Goal: Task Accomplishment & Management: Use online tool/utility

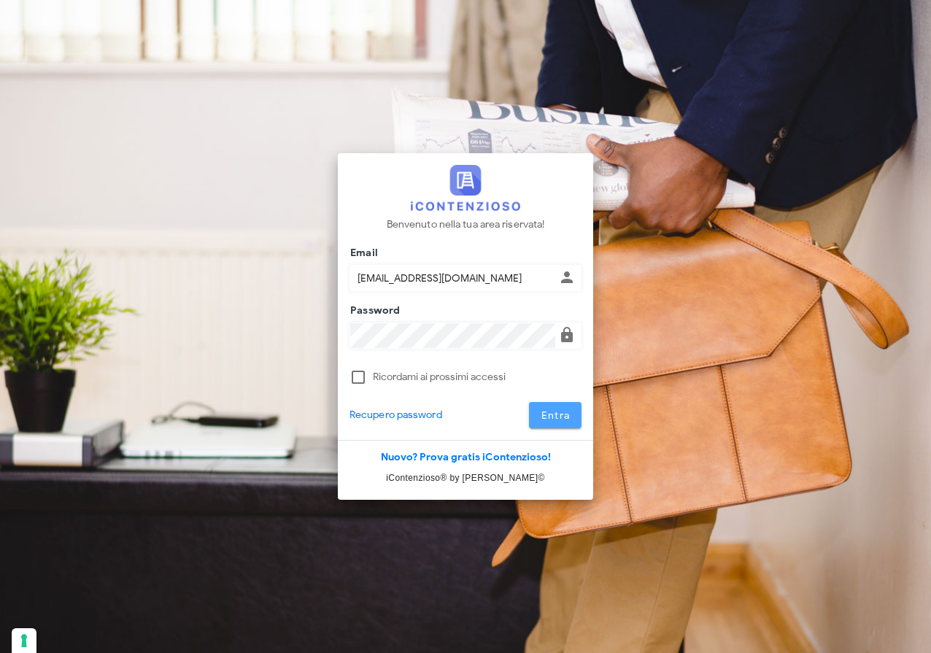
click at [558, 416] on span "Entra" at bounding box center [556, 415] width 30 height 12
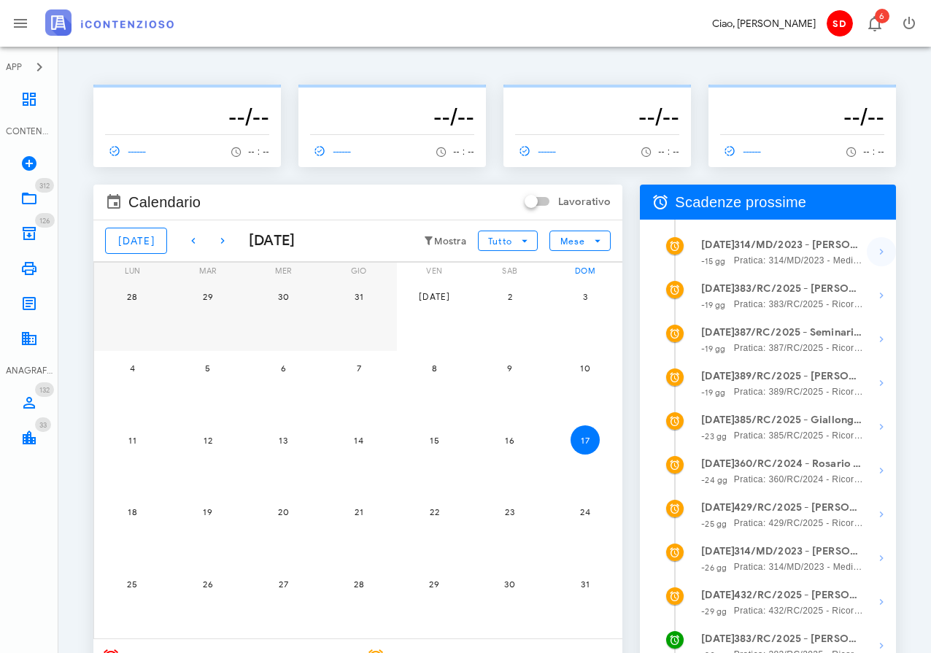
click at [883, 252] on icon "button" at bounding box center [881, 252] width 18 height 18
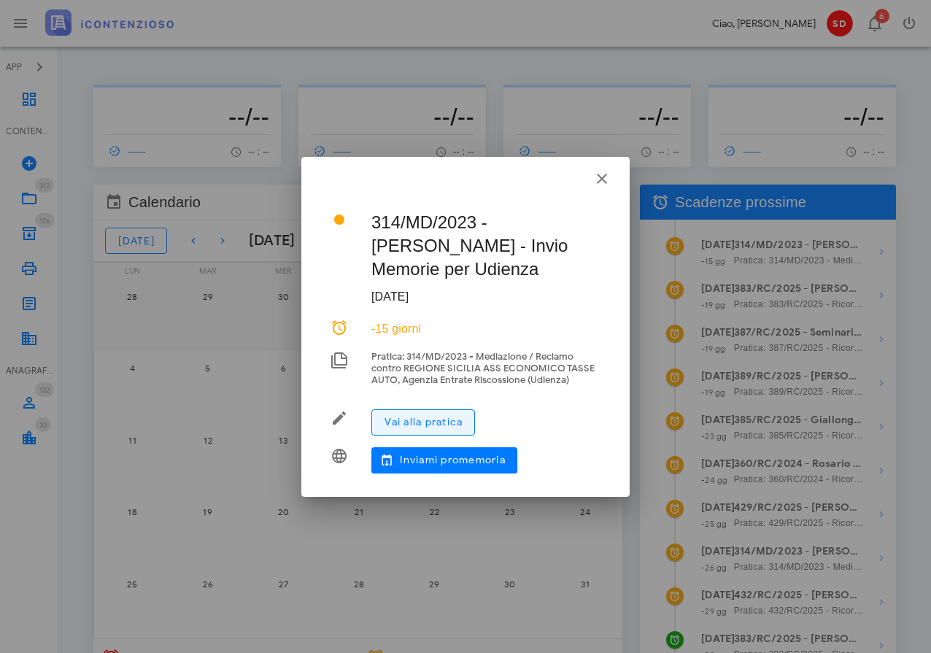
click at [426, 421] on span "Vai alla pratica" at bounding box center [423, 422] width 79 height 12
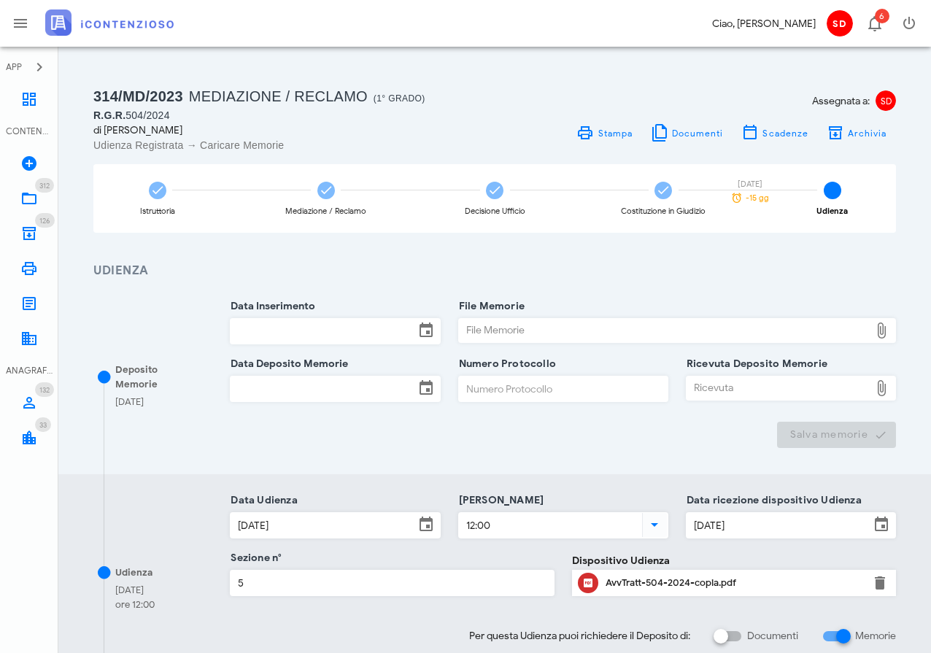
click at [644, 584] on div "AvvTratt-504-2024-copia.pdf" at bounding box center [733, 583] width 257 height 12
click at [617, 578] on div "AvvTratt-504-2024-copia.pdf" at bounding box center [733, 583] width 257 height 12
click at [31, 341] on icon at bounding box center [29, 339] width 18 height 18
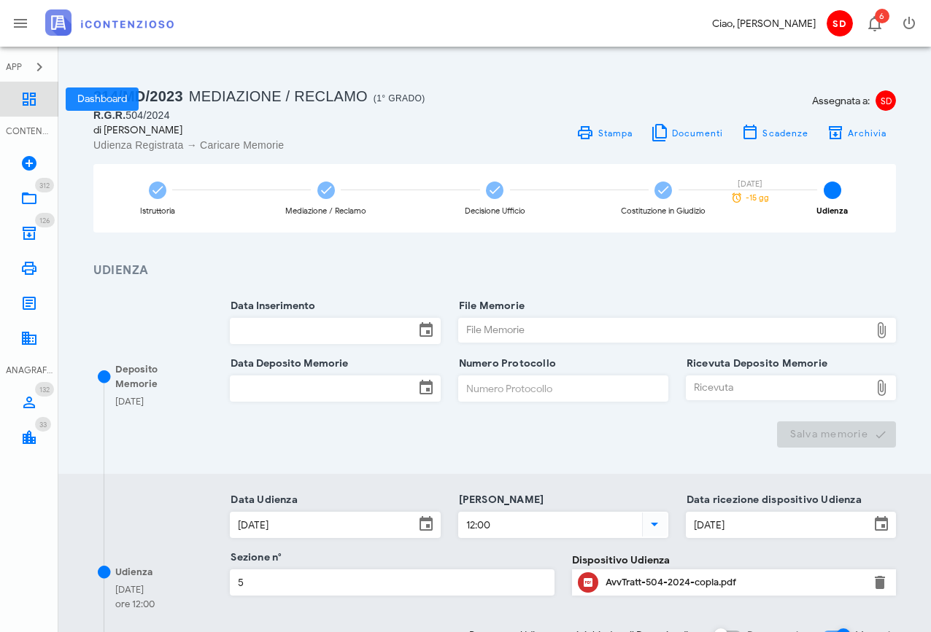
click at [28, 97] on icon at bounding box center [29, 99] width 18 height 18
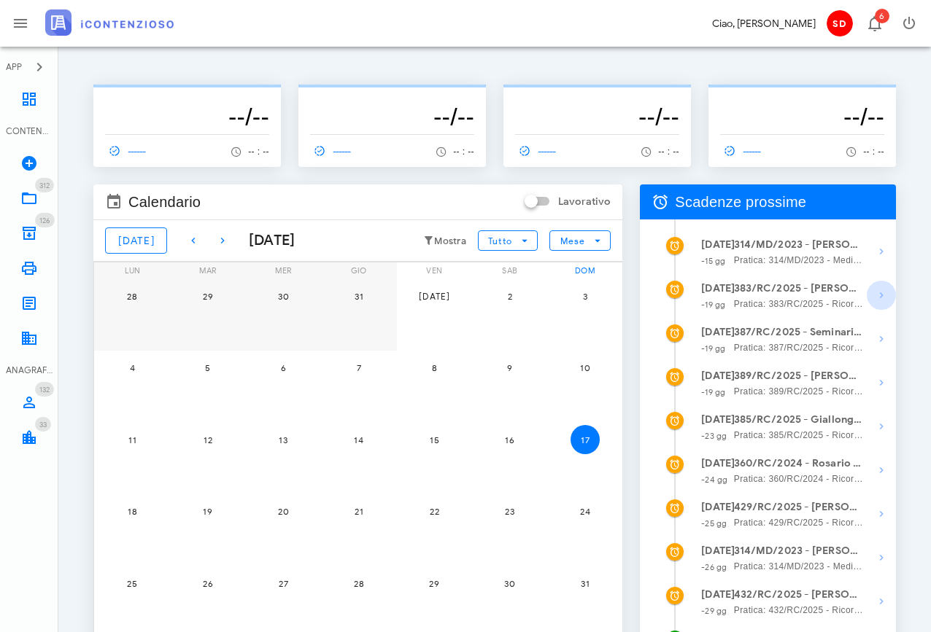
click at [878, 292] on icon "button" at bounding box center [881, 296] width 18 height 18
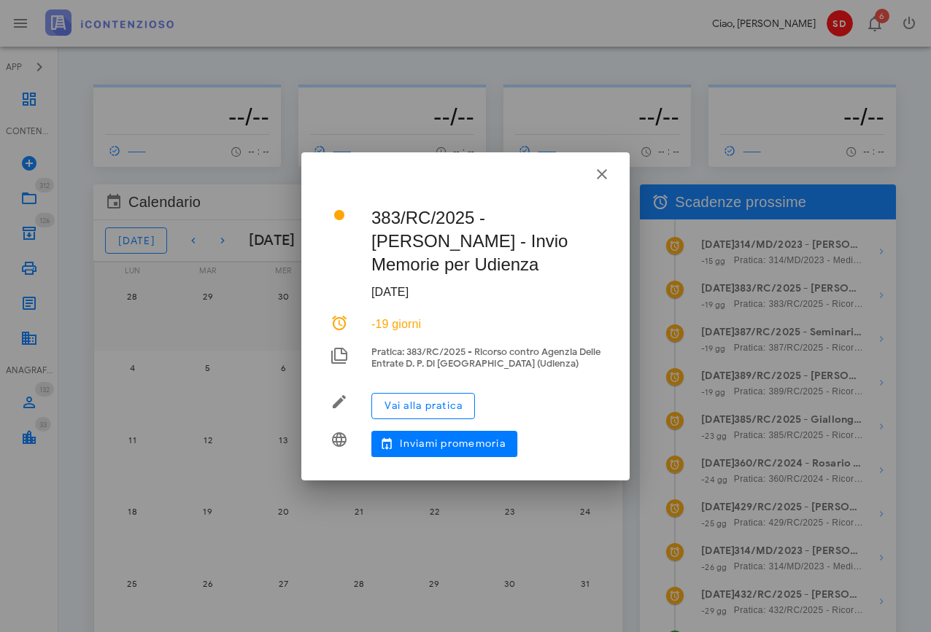
click at [425, 401] on span "Vai alla pratica" at bounding box center [423, 406] width 79 height 12
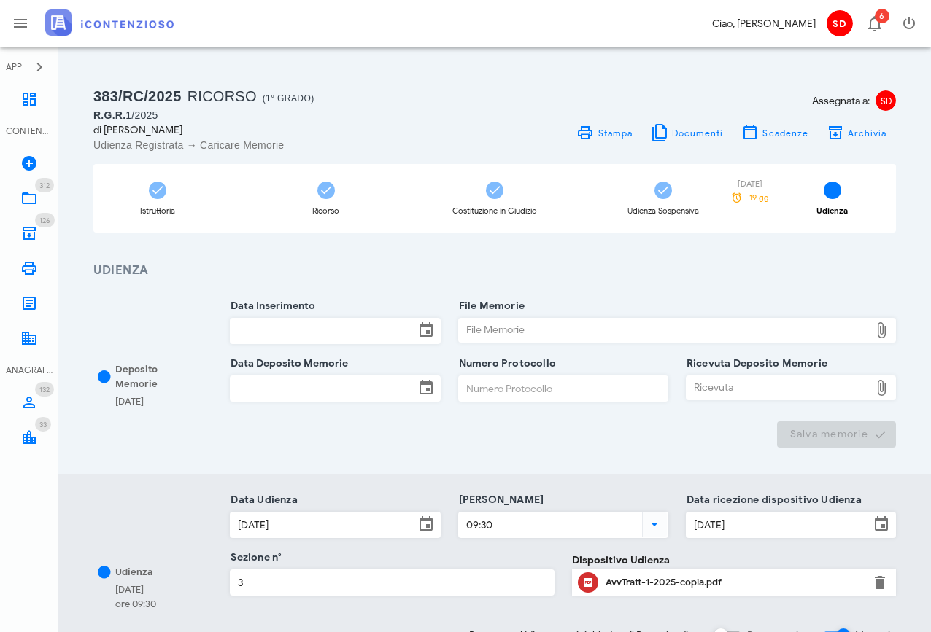
click at [655, 584] on div "AvvTratt-1-2025-copia.pdf" at bounding box center [733, 583] width 257 height 12
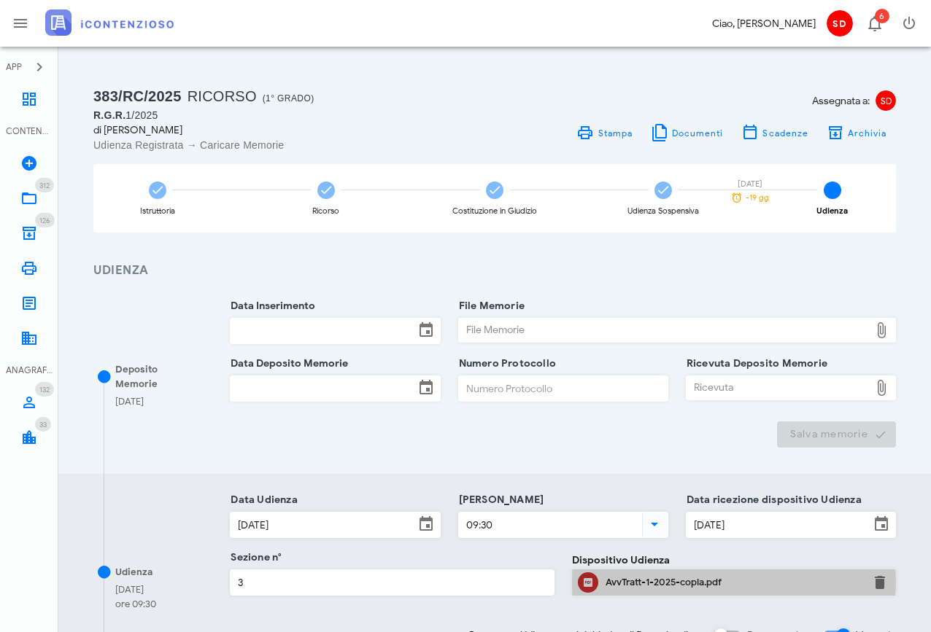
click at [639, 581] on div "AvvTratt-1-2025-copia.pdf" at bounding box center [733, 583] width 257 height 12
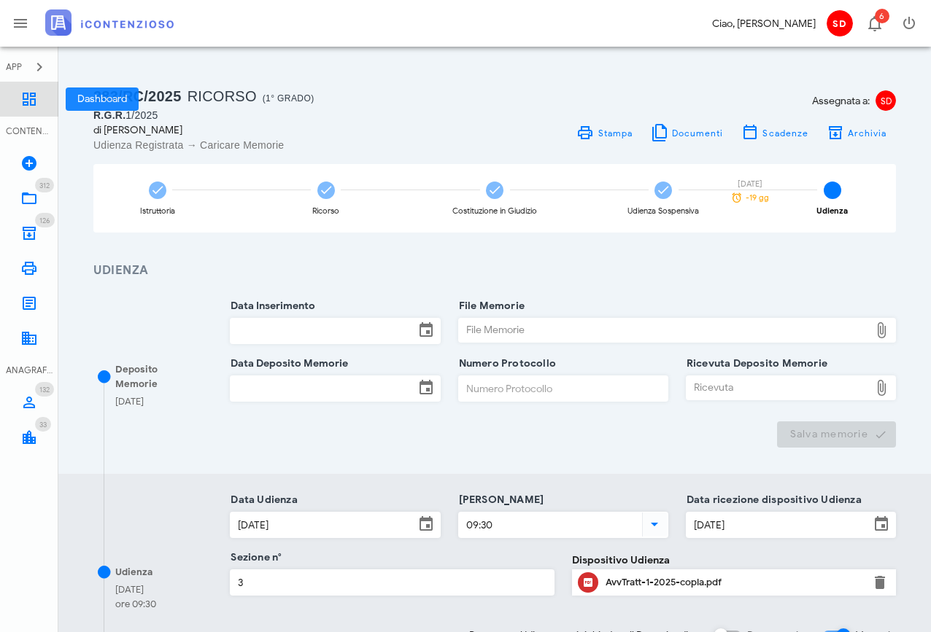
click at [30, 91] on icon at bounding box center [29, 99] width 18 height 18
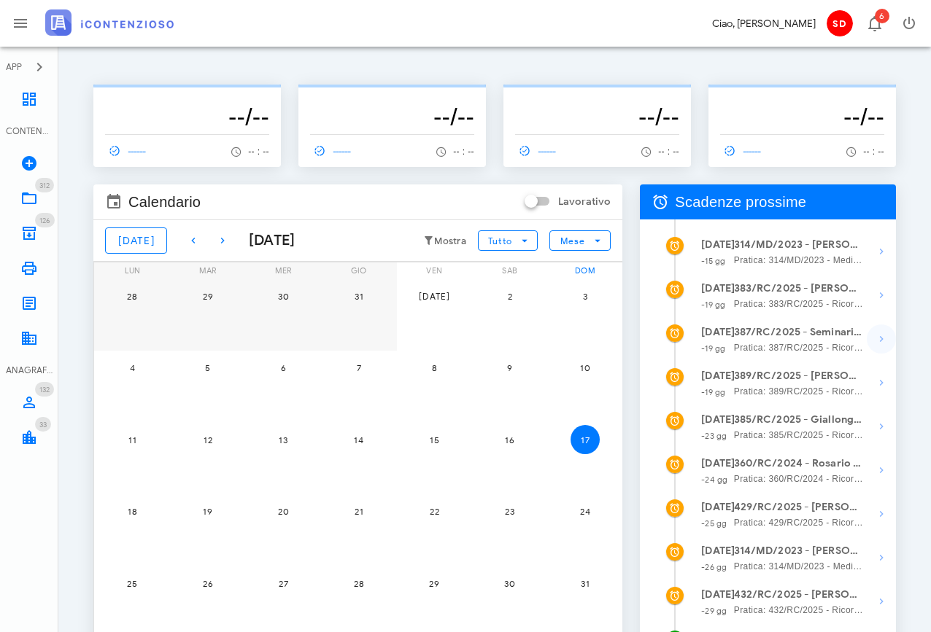
click at [880, 338] on icon "button" at bounding box center [881, 339] width 18 height 18
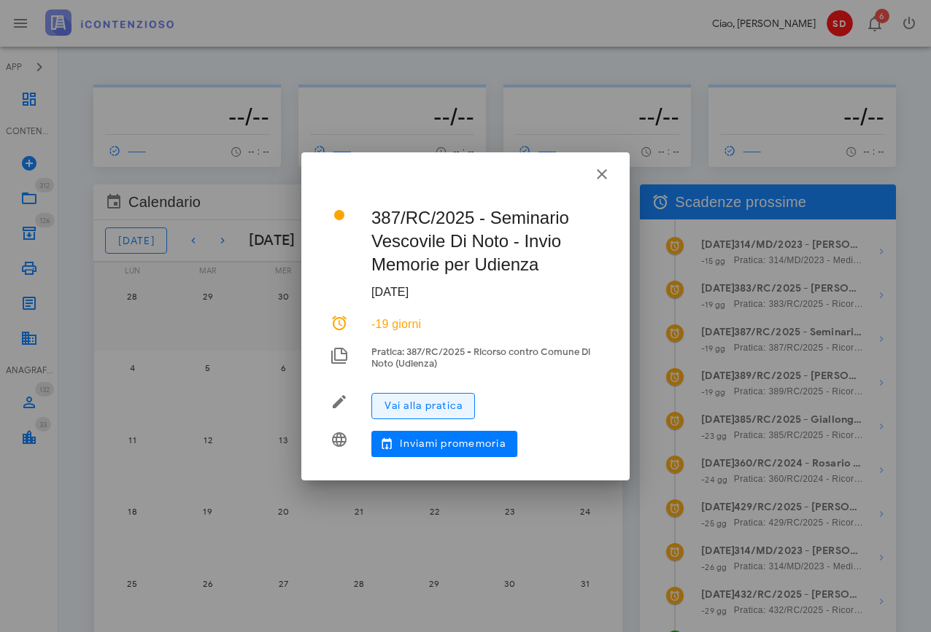
click at [426, 400] on span "Vai alla pratica" at bounding box center [423, 406] width 79 height 12
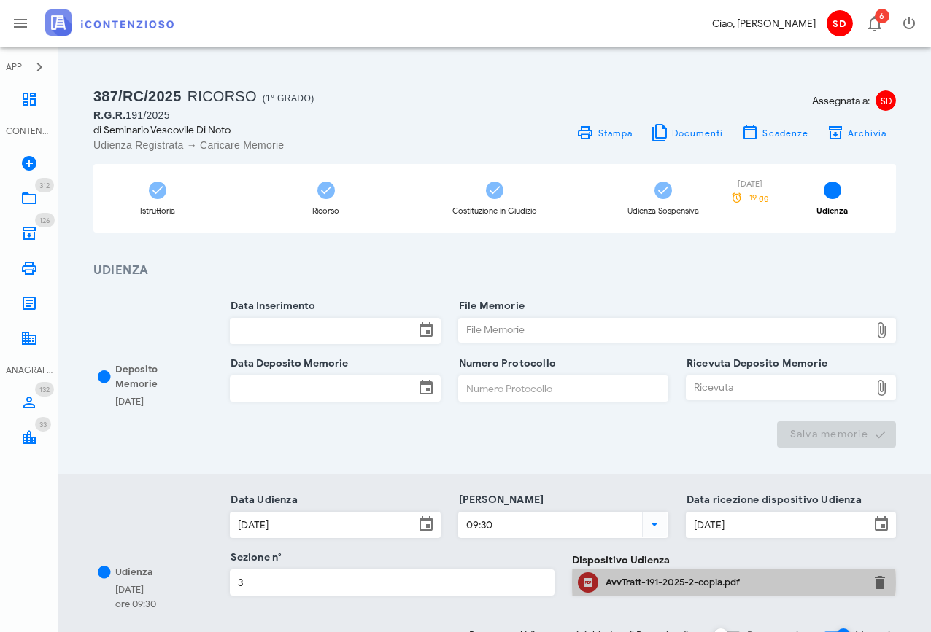
click at [640, 581] on div "AvvTratt-191-2025-2-copia.pdf" at bounding box center [733, 583] width 257 height 12
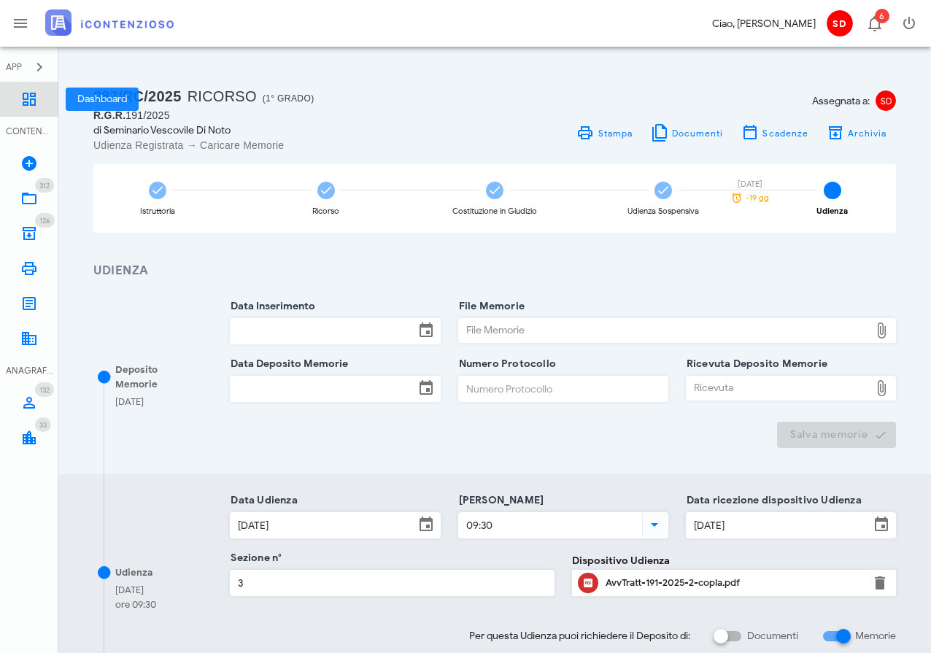
click at [23, 98] on icon at bounding box center [29, 99] width 18 height 18
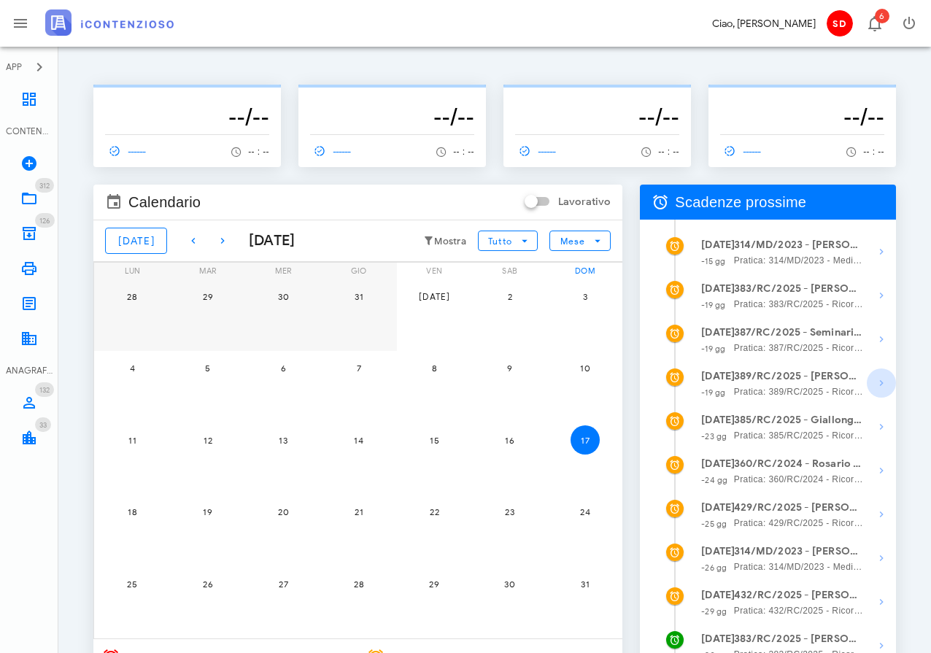
click at [878, 385] on icon "button" at bounding box center [881, 383] width 18 height 18
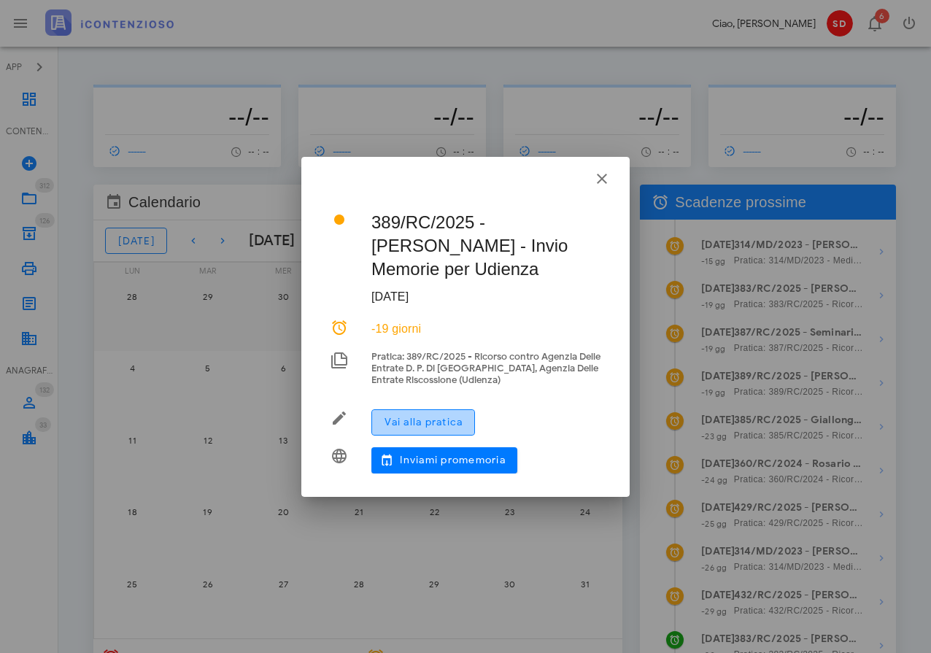
click at [414, 421] on span "Vai alla pratica" at bounding box center [423, 422] width 79 height 12
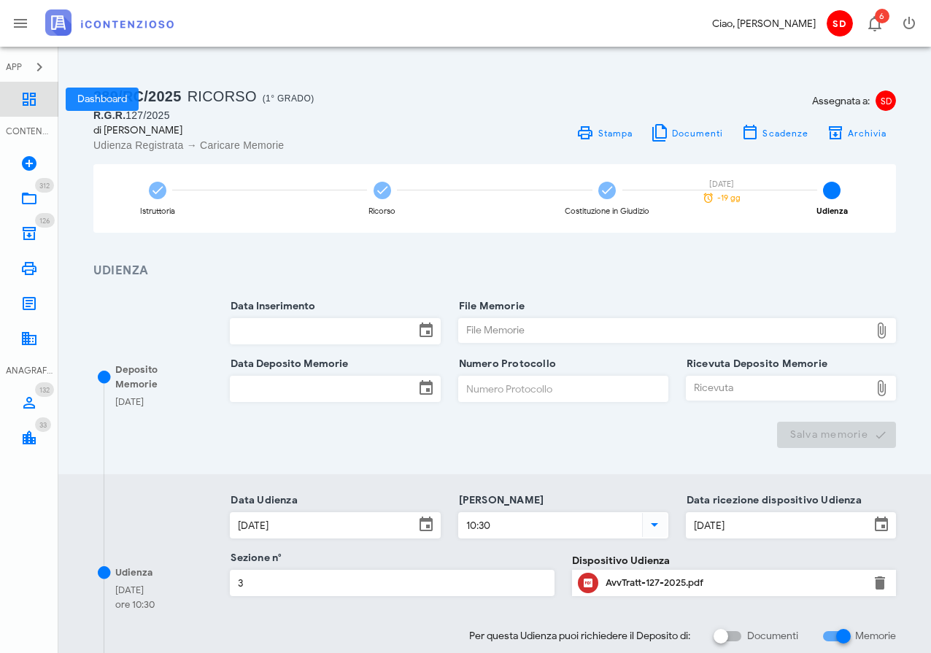
click at [35, 98] on icon at bounding box center [29, 99] width 18 height 18
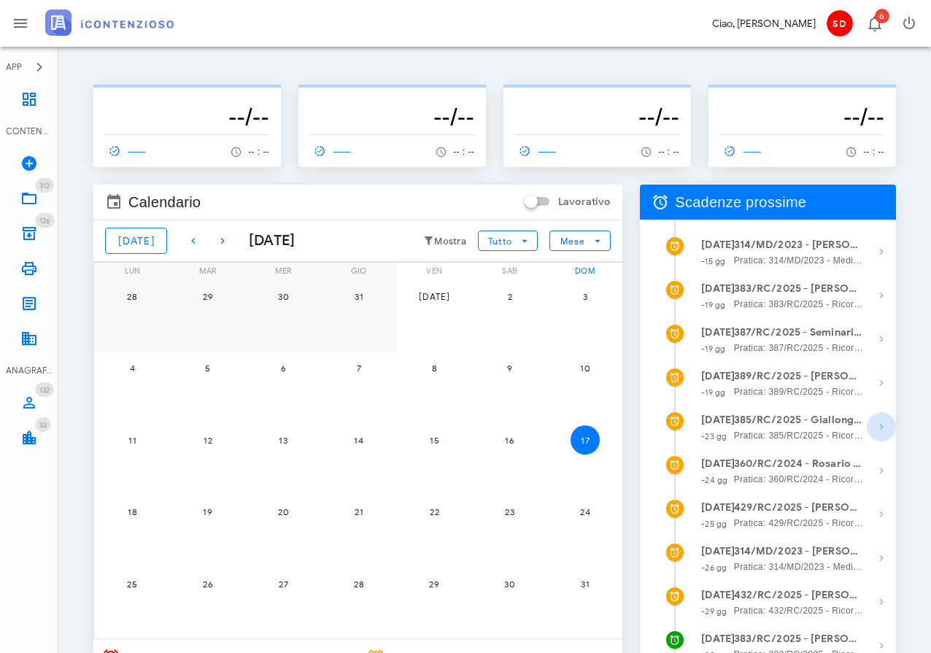
click at [882, 428] on icon "button" at bounding box center [881, 427] width 18 height 18
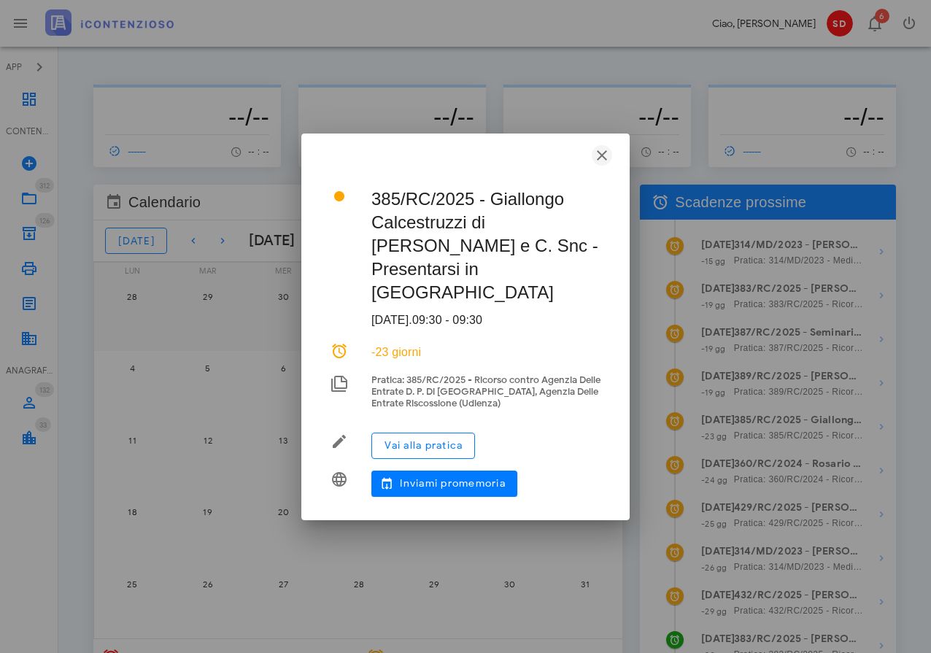
click at [603, 164] on icon "button" at bounding box center [602, 156] width 18 height 18
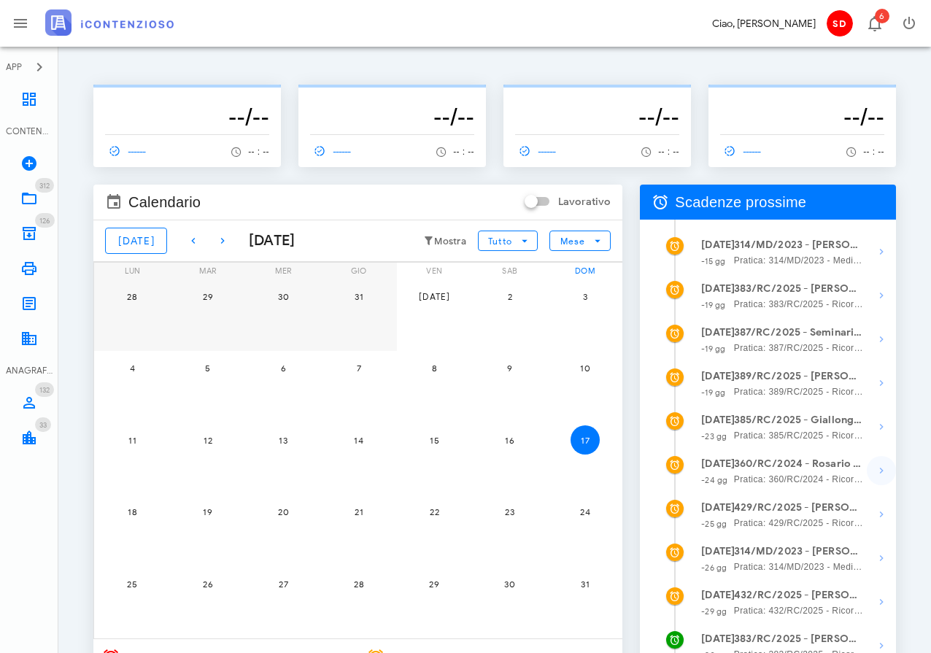
click at [881, 473] on icon "button" at bounding box center [881, 471] width 18 height 18
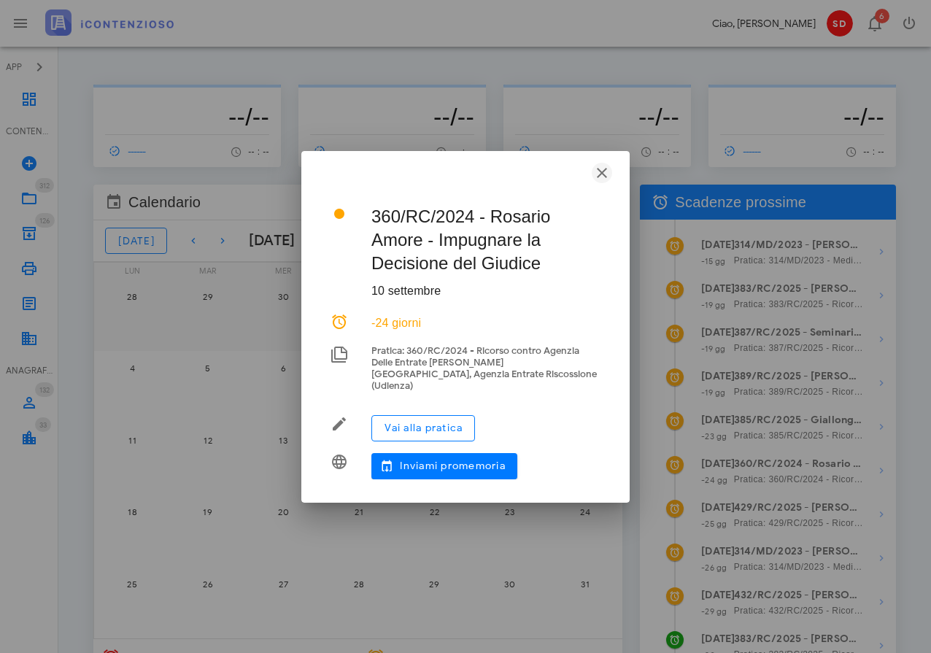
click at [603, 178] on icon "button" at bounding box center [602, 173] width 18 height 18
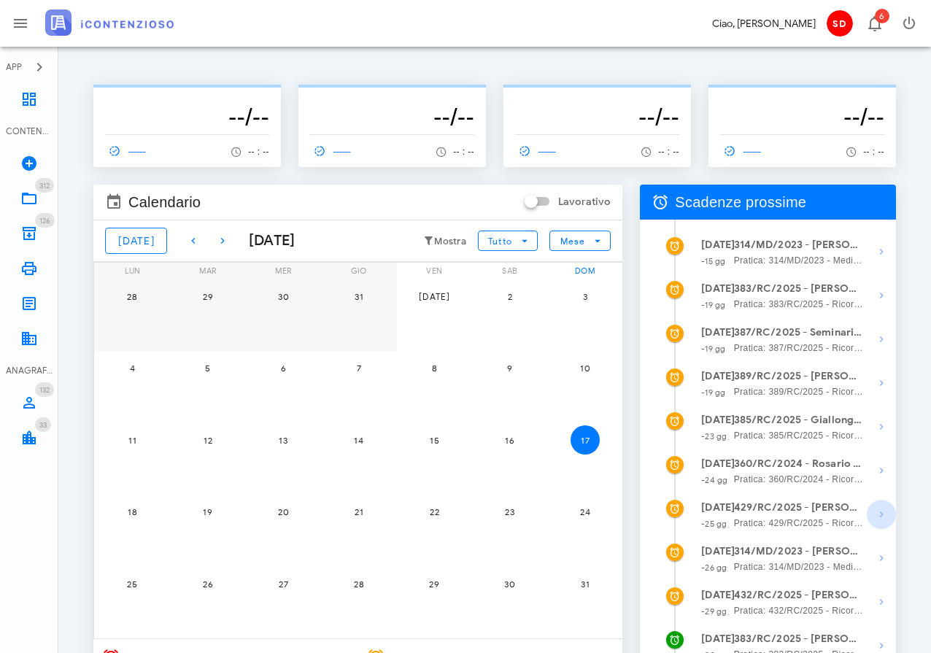
click at [879, 518] on icon "button" at bounding box center [881, 514] width 18 height 18
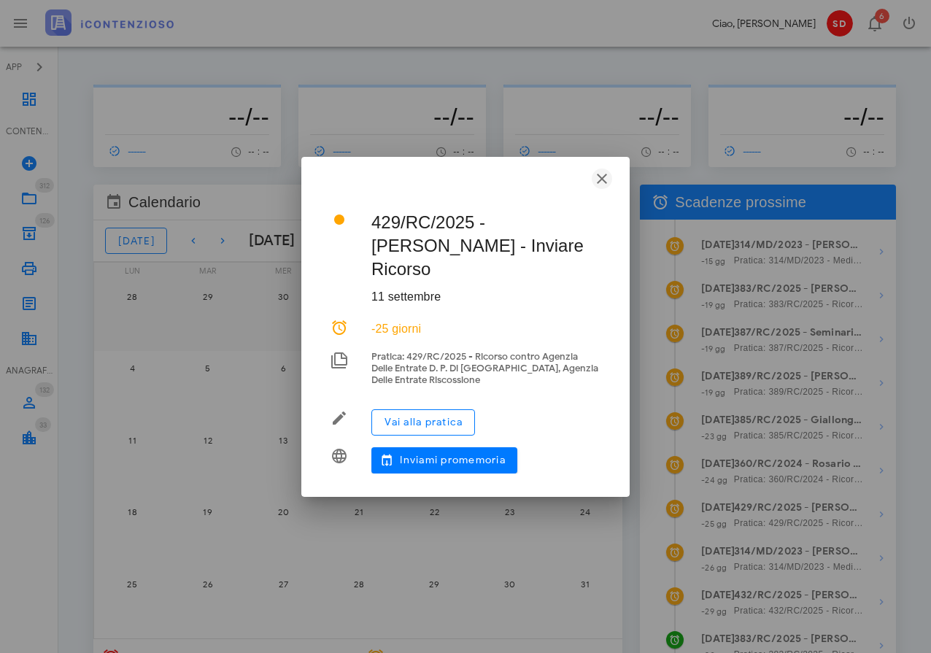
click at [603, 187] on icon "button" at bounding box center [602, 179] width 18 height 18
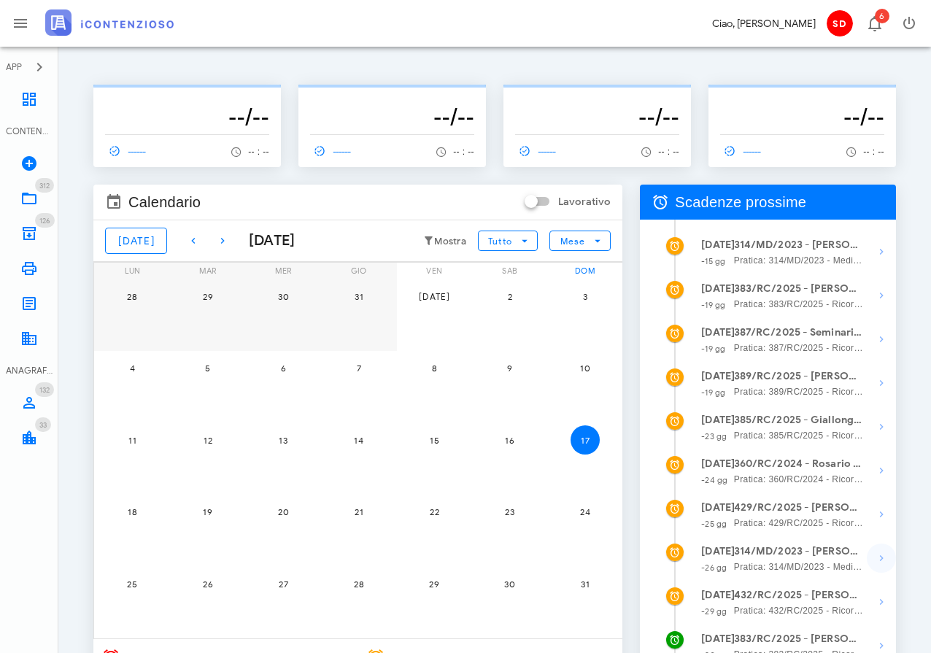
click at [878, 564] on icon "button" at bounding box center [881, 558] width 18 height 18
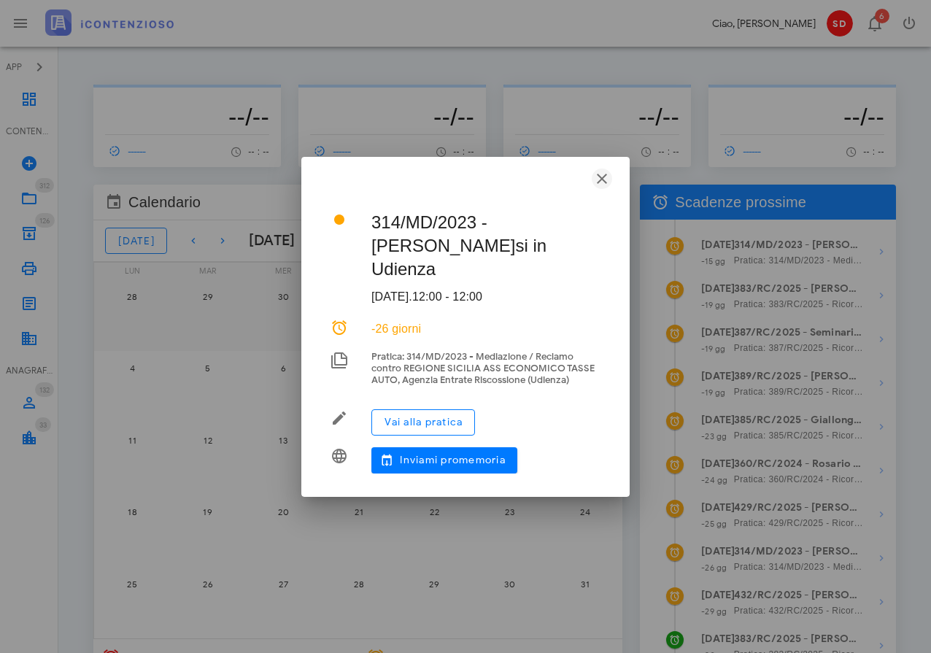
click at [598, 177] on icon "button" at bounding box center [602, 179] width 18 height 18
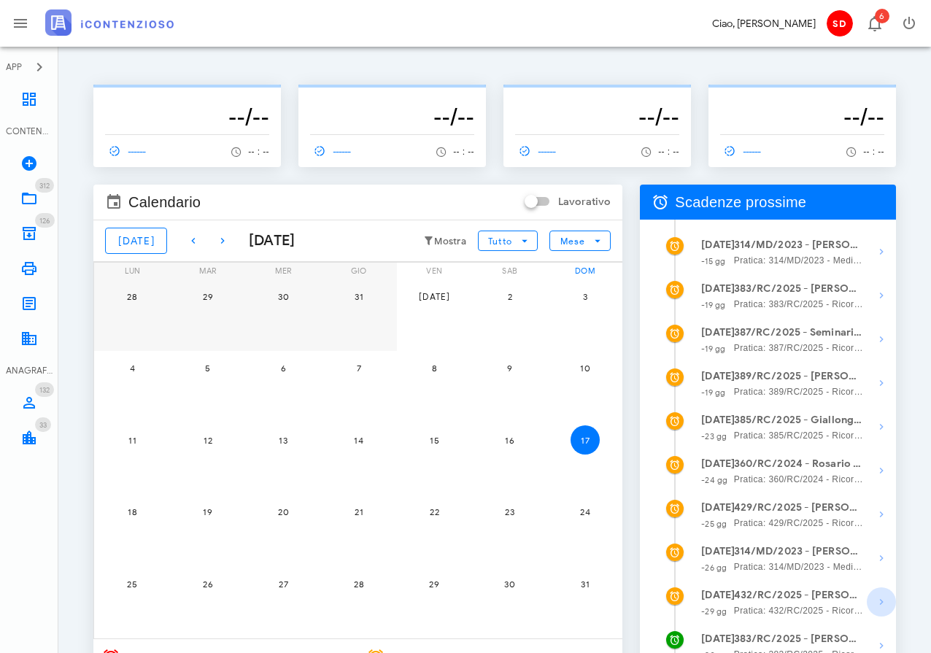
click at [879, 606] on icon "button" at bounding box center [881, 602] width 18 height 18
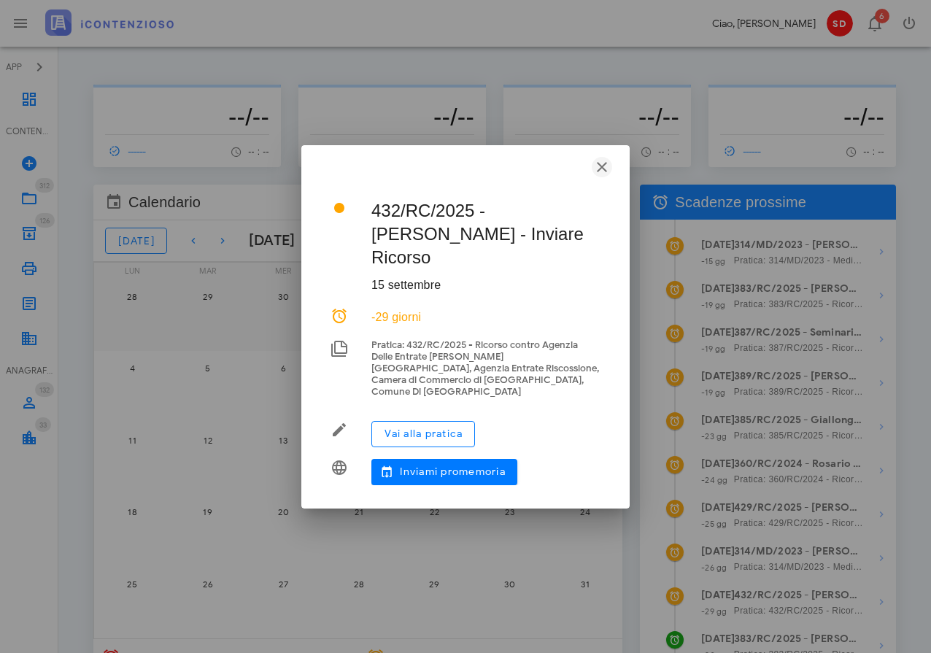
click at [605, 171] on icon "button" at bounding box center [602, 167] width 18 height 18
